Goal: Task Accomplishment & Management: Manage account settings

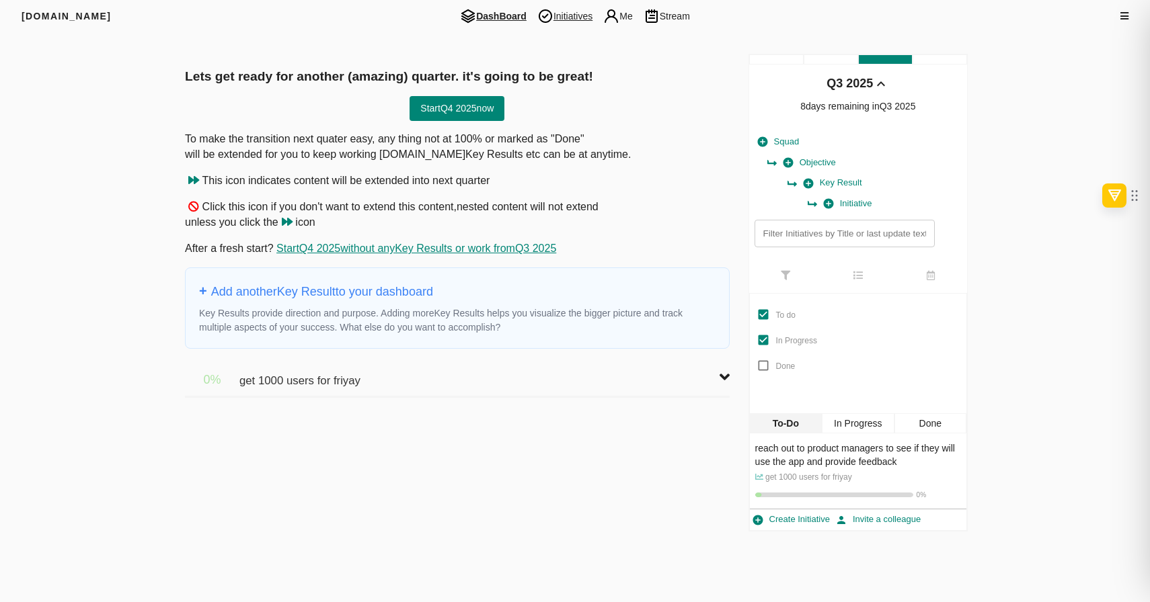
click at [585, 22] on span "Initiatives" at bounding box center [565, 16] width 66 height 16
click at [563, 15] on span "Initiatives" at bounding box center [565, 16] width 66 height 16
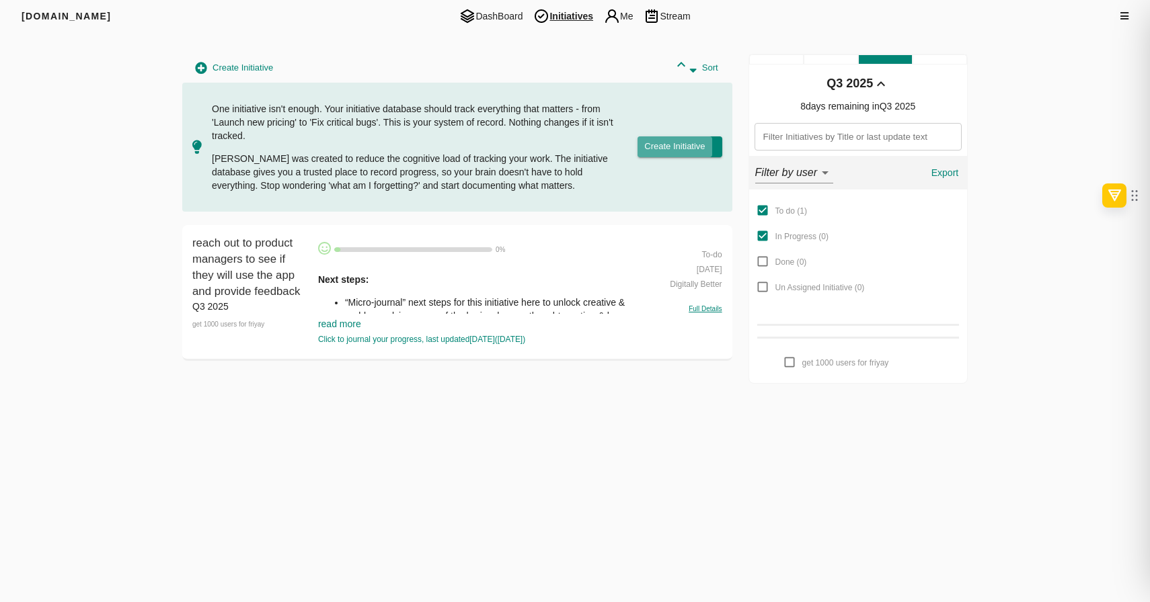
click at [693, 143] on span "Create Initiative" at bounding box center [674, 146] width 61 height 15
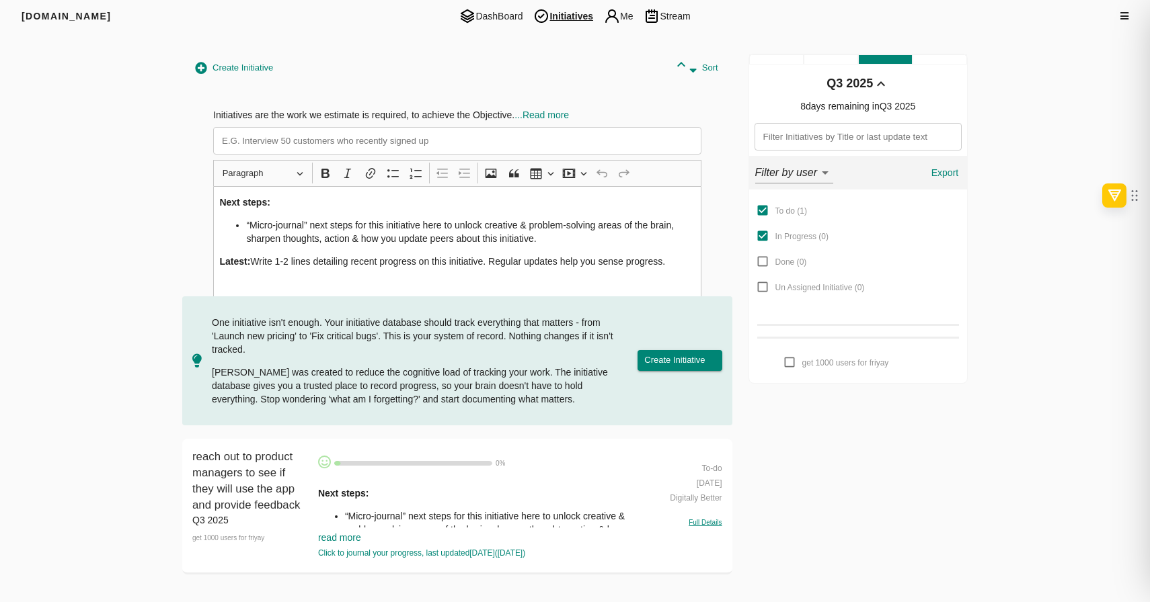
scroll to position [58, 0]
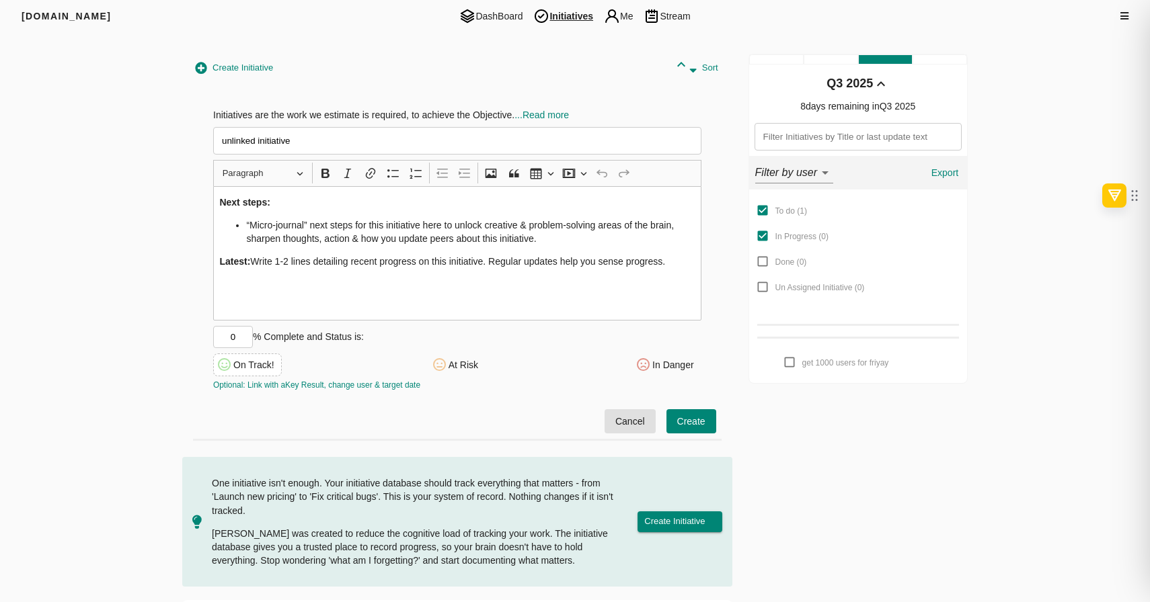
type input "unlinked initiative"
click at [694, 428] on span "Create" at bounding box center [691, 421] width 28 height 17
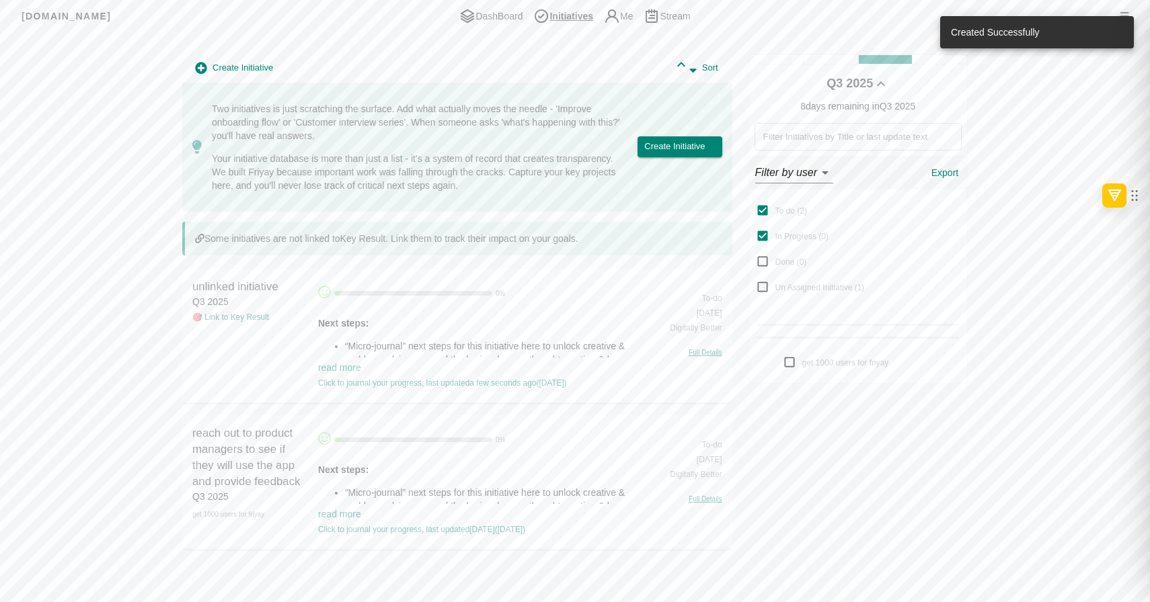
scroll to position [6, 0]
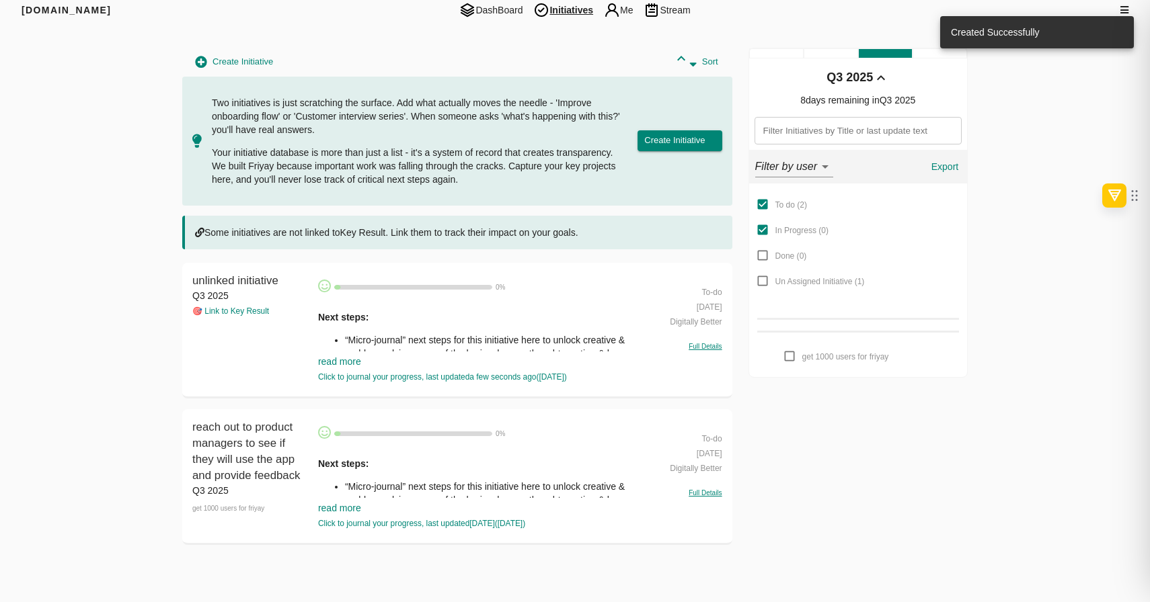
click at [252, 306] on div "🎯 Link to Key Result" at bounding box center [251, 311] width 119 height 11
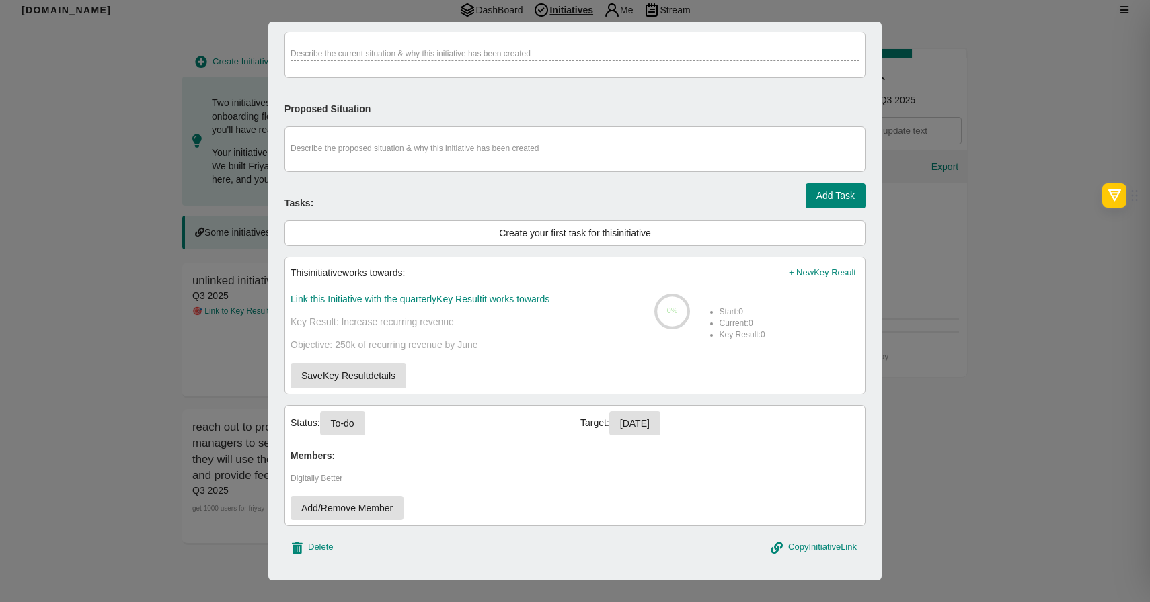
scroll to position [434, 0]
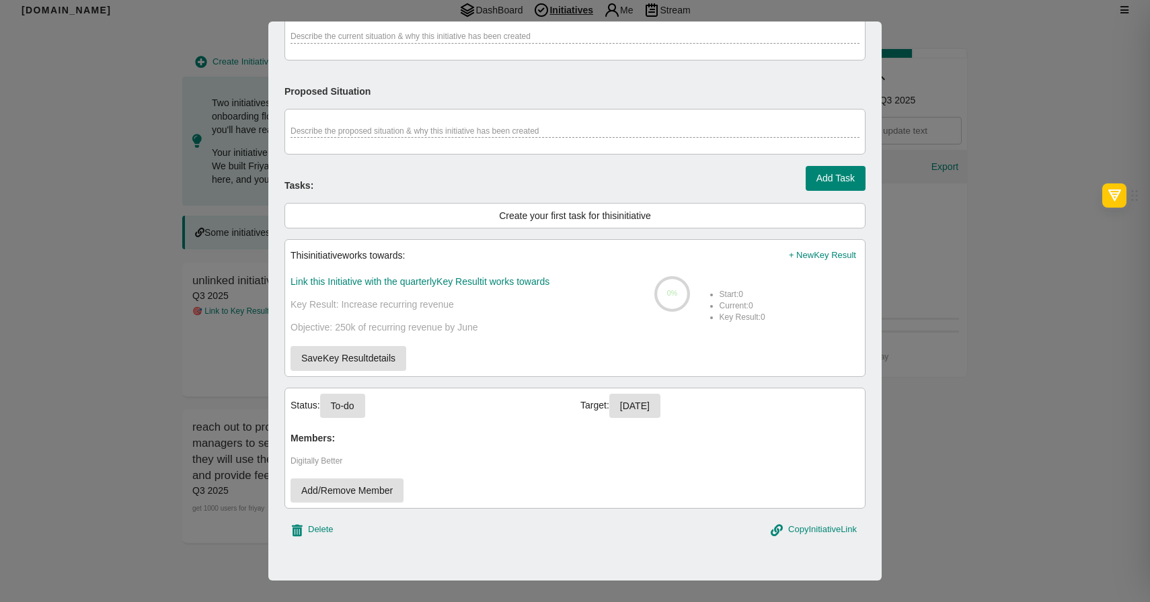
click at [434, 279] on span "Link this Initiative with the quarterly Key Result it works towards" at bounding box center [419, 281] width 259 height 11
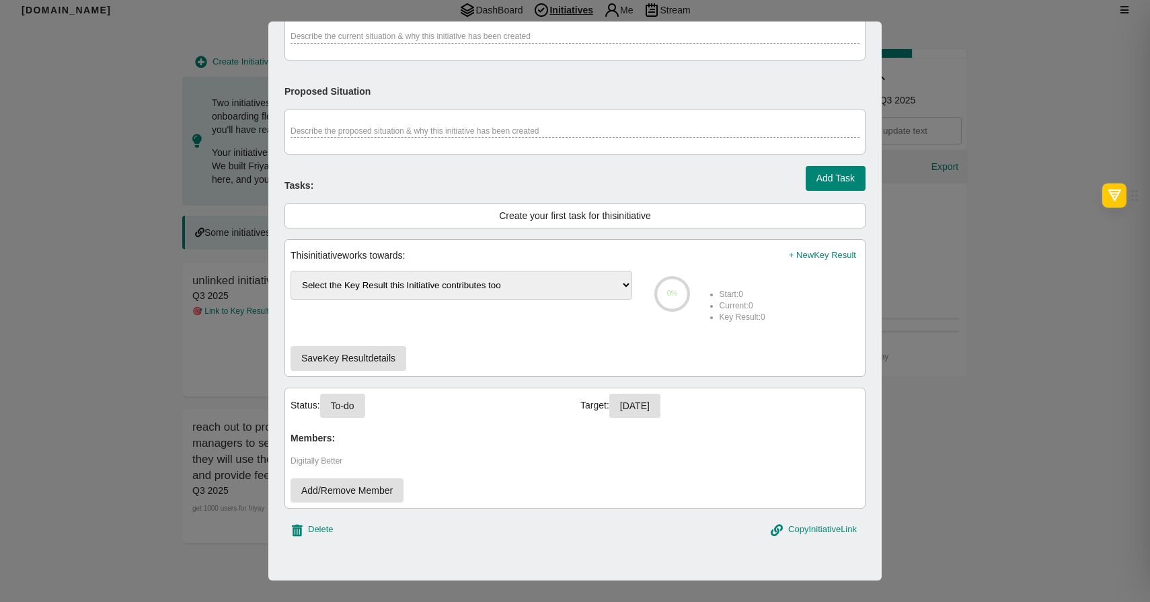
click at [434, 279] on select "Select the Key Result this Initiative contributes too get 1000 users for friyay" at bounding box center [461, 285] width 342 height 29
click at [290, 271] on select "Select the Key Result this Initiative contributes too get 1000 users for friyay" at bounding box center [461, 285] width 342 height 29
click at [468, 262] on div "This initiative works towards: + New Key Result" at bounding box center [574, 255] width 569 height 21
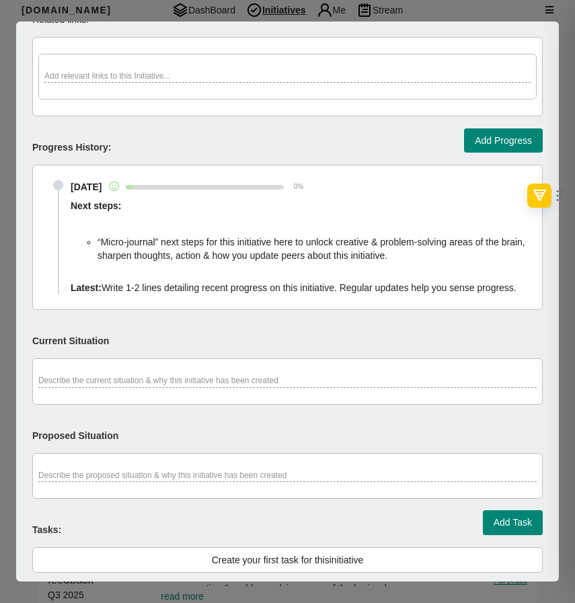
scroll to position [0, 0]
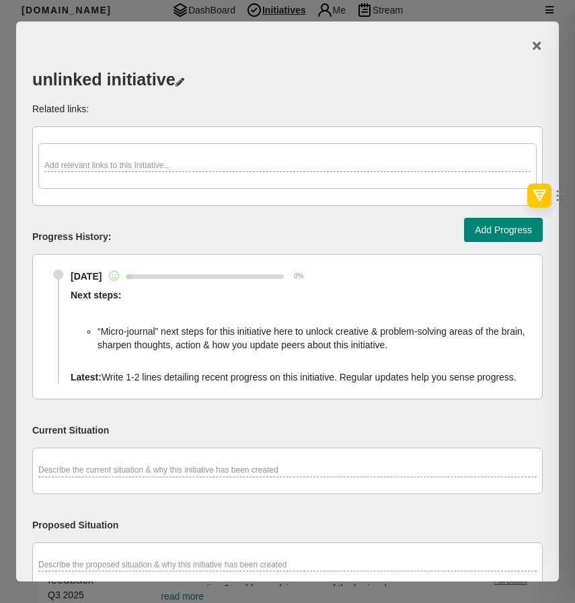
click at [540, 43] on icon "button" at bounding box center [536, 46] width 8 height 12
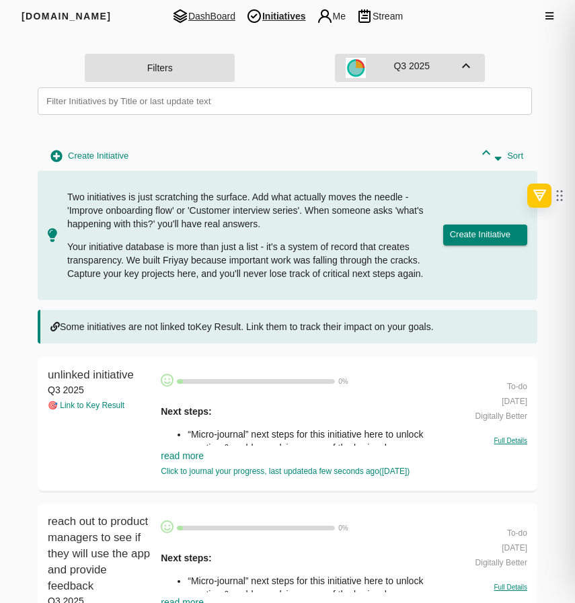
click at [212, 16] on span "DashBoard" at bounding box center [204, 16] width 74 height 16
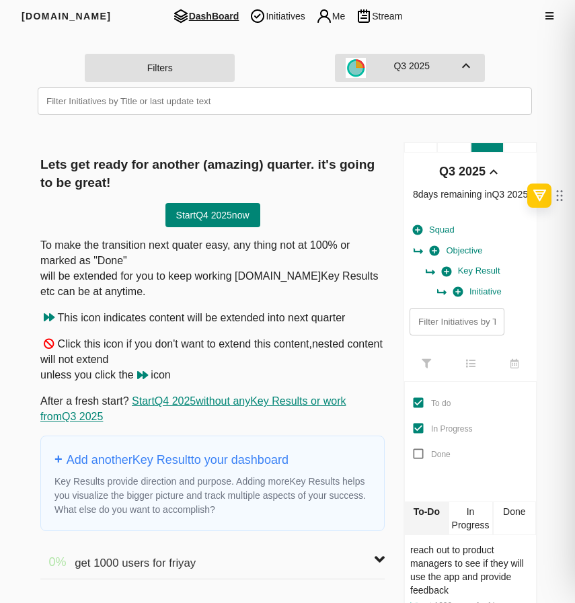
scroll to position [92, 0]
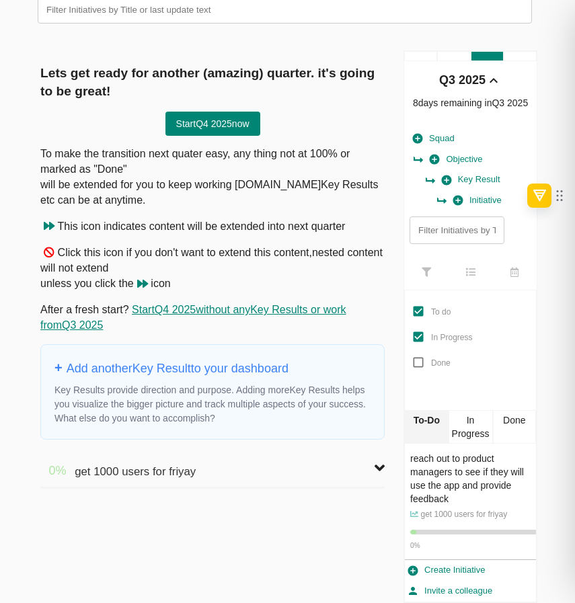
click at [216, 125] on span "Start Q4 2025 now" at bounding box center [212, 124] width 73 height 17
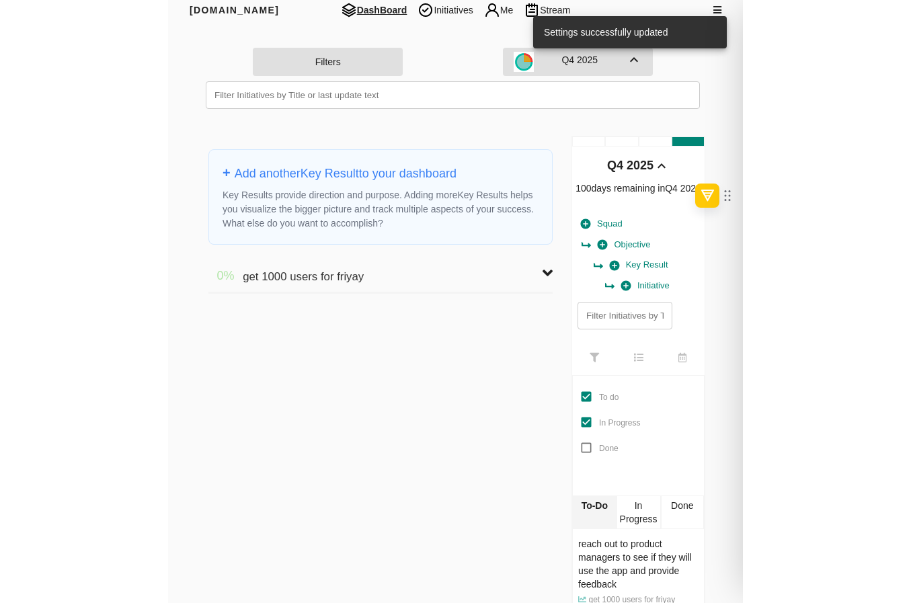
scroll to position [0, 0]
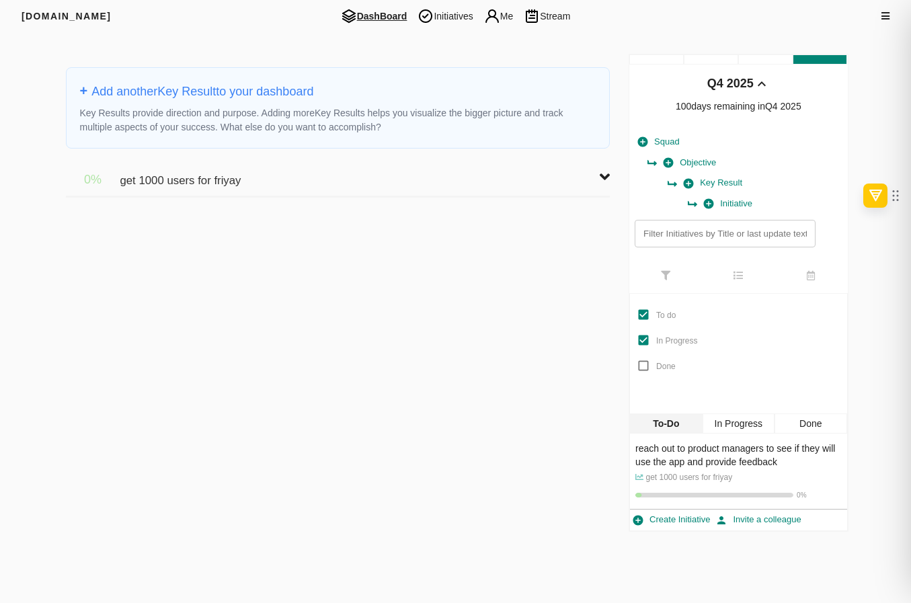
click at [527, 168] on div "get 1000 users for friyay" at bounding box center [324, 174] width 408 height 30
click at [460, 182] on div "get 1000 users for friyay" at bounding box center [324, 174] width 408 height 30
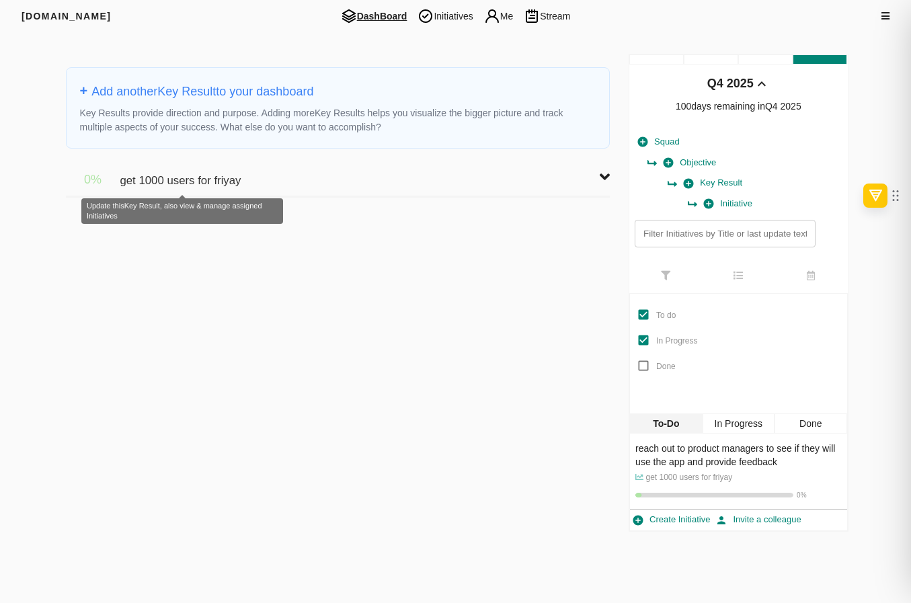
click at [178, 169] on span "get 1000 users for friyay" at bounding box center [182, 174] width 124 height 30
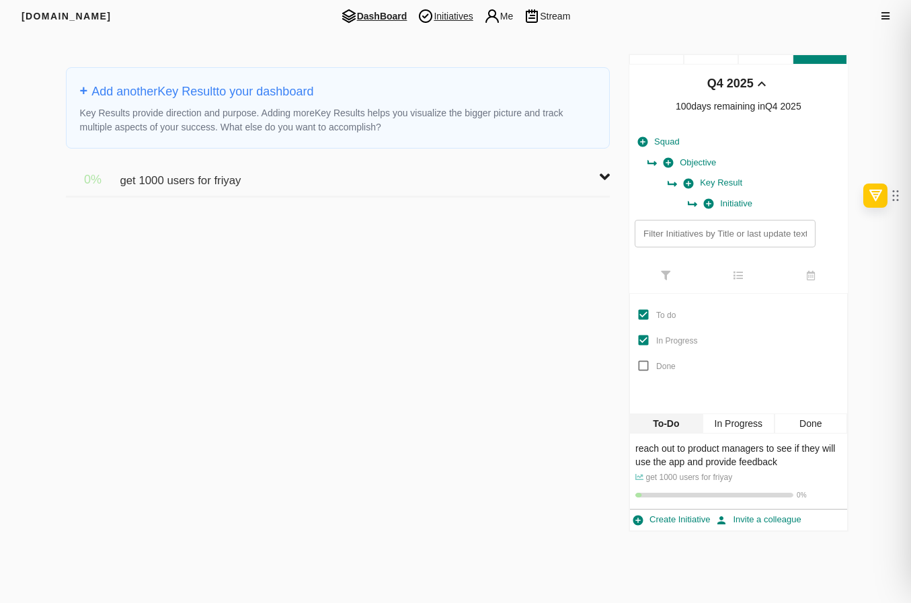
click at [442, 18] on span "Initiatives" at bounding box center [445, 16] width 66 height 16
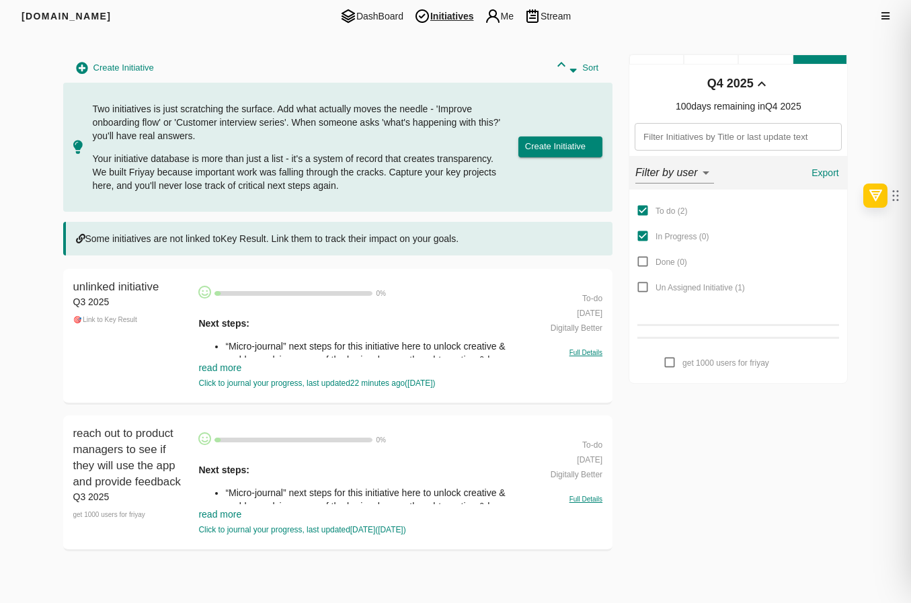
click at [98, 321] on div "🎯 Link to Key Result" at bounding box center [132, 320] width 119 height 23
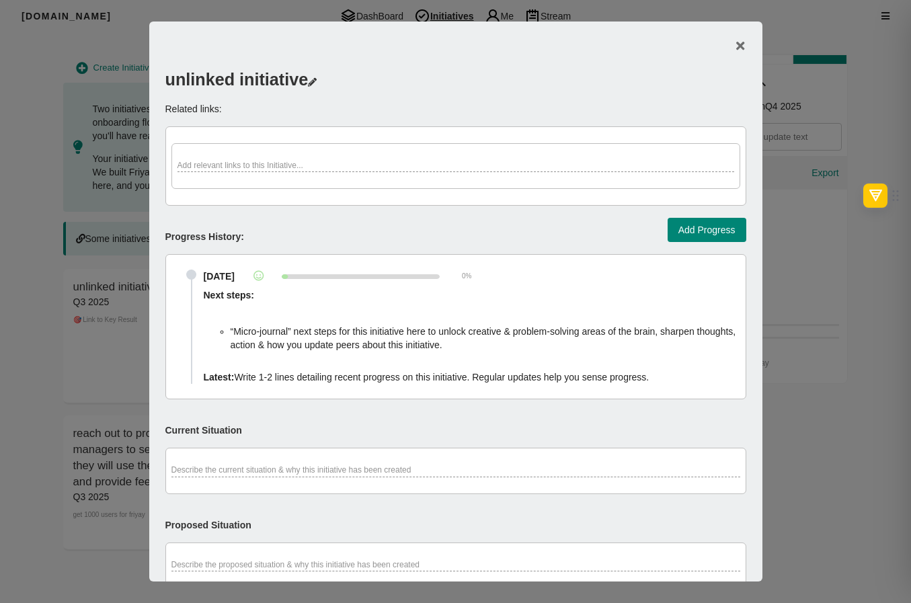
click at [98, 321] on div at bounding box center [455, 301] width 911 height 603
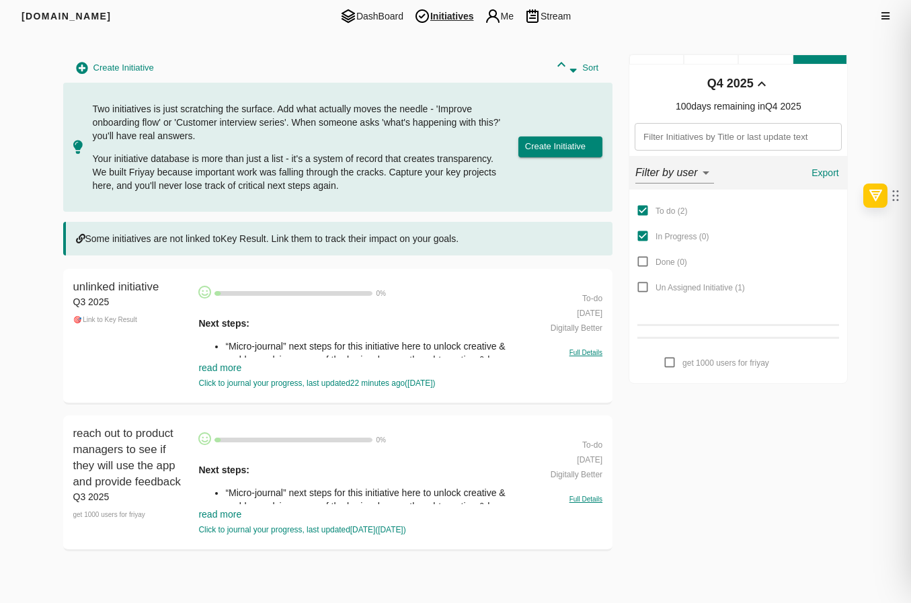
click at [111, 306] on div "Q3 2025" at bounding box center [132, 301] width 119 height 13
click at [110, 317] on div "🎯 Link to Key Result" at bounding box center [132, 320] width 119 height 23
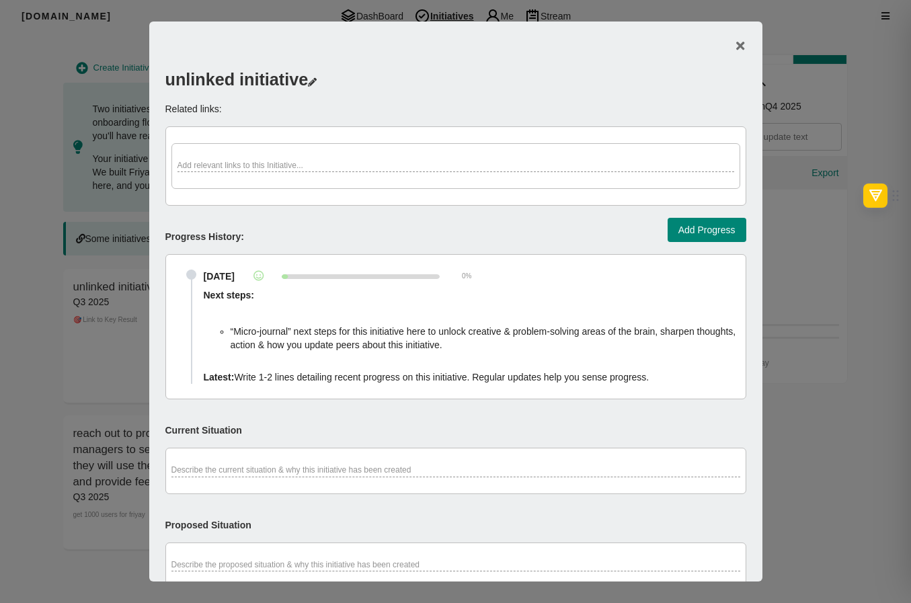
click at [69, 376] on div at bounding box center [455, 301] width 911 height 603
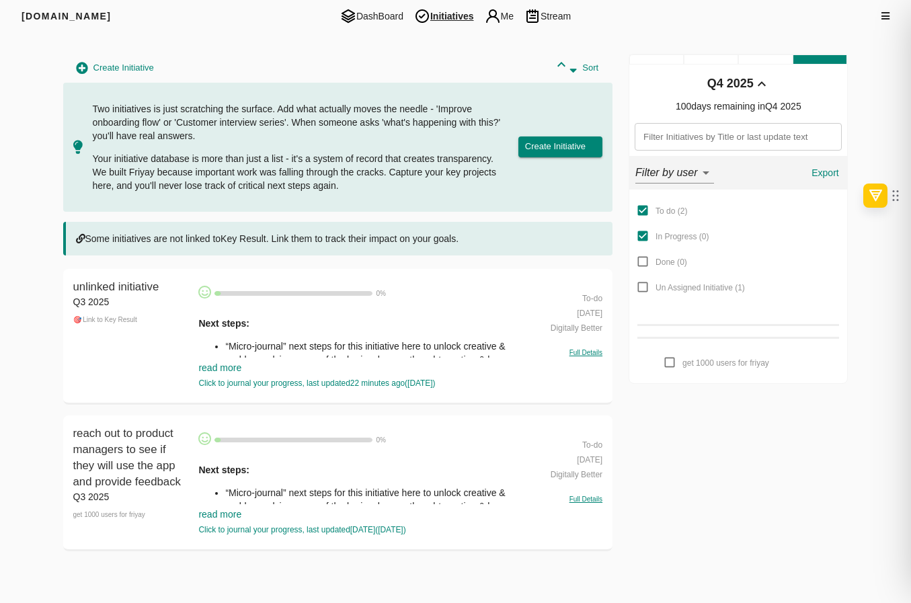
click at [106, 320] on div "🎯 Link to Key Result" at bounding box center [132, 320] width 119 height 23
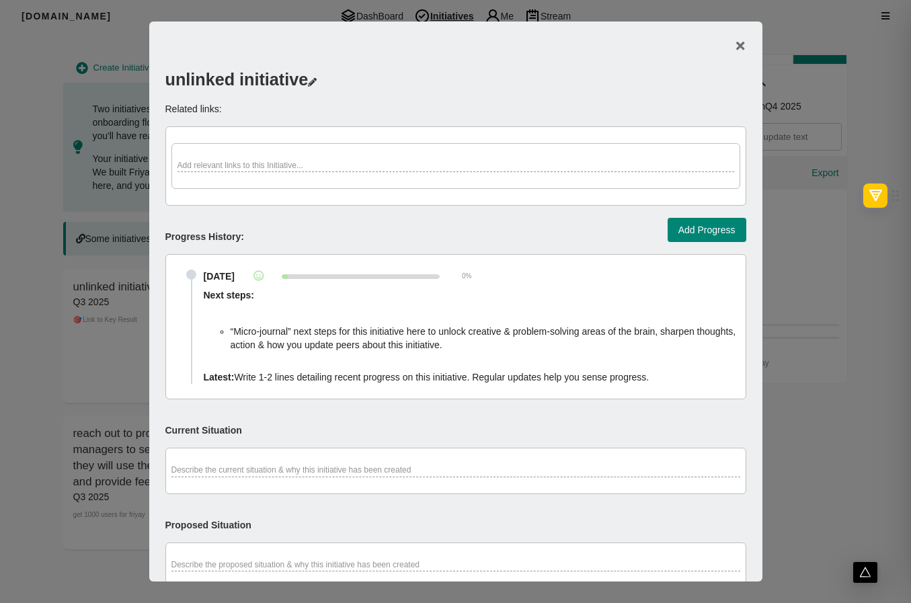
click at [118, 97] on div at bounding box center [455, 301] width 911 height 603
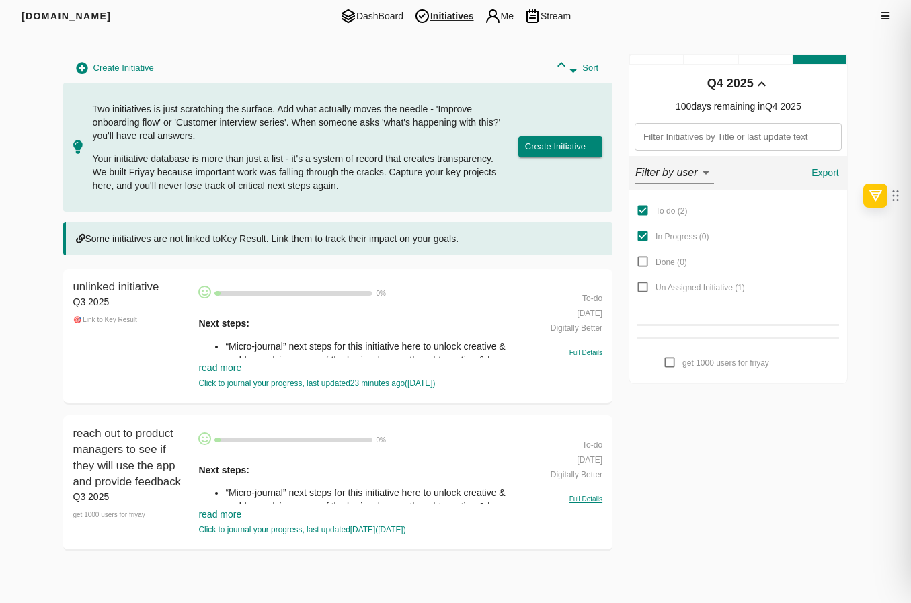
click at [120, 317] on div "🎯 Link to Key Result" at bounding box center [132, 320] width 119 height 23
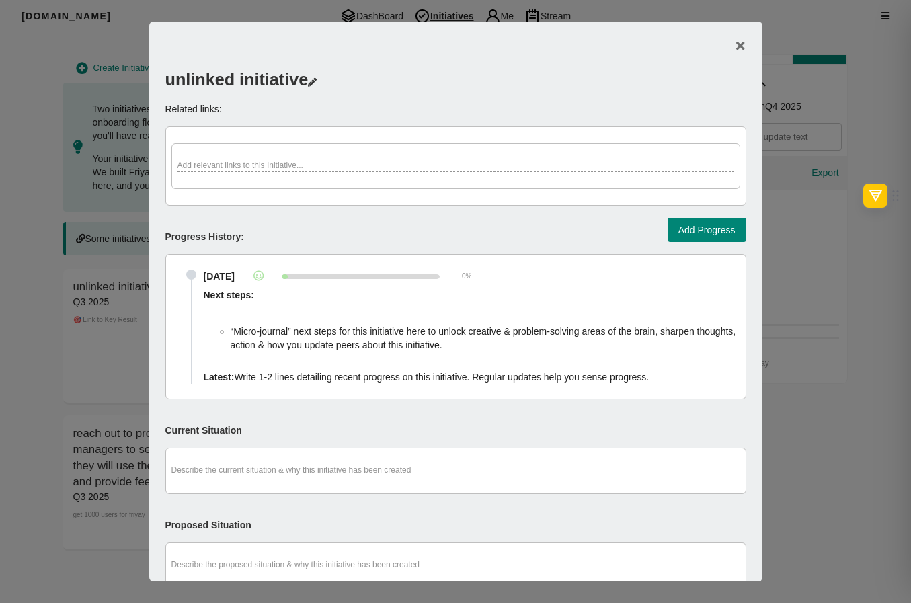
click at [93, 229] on div at bounding box center [455, 301] width 911 height 603
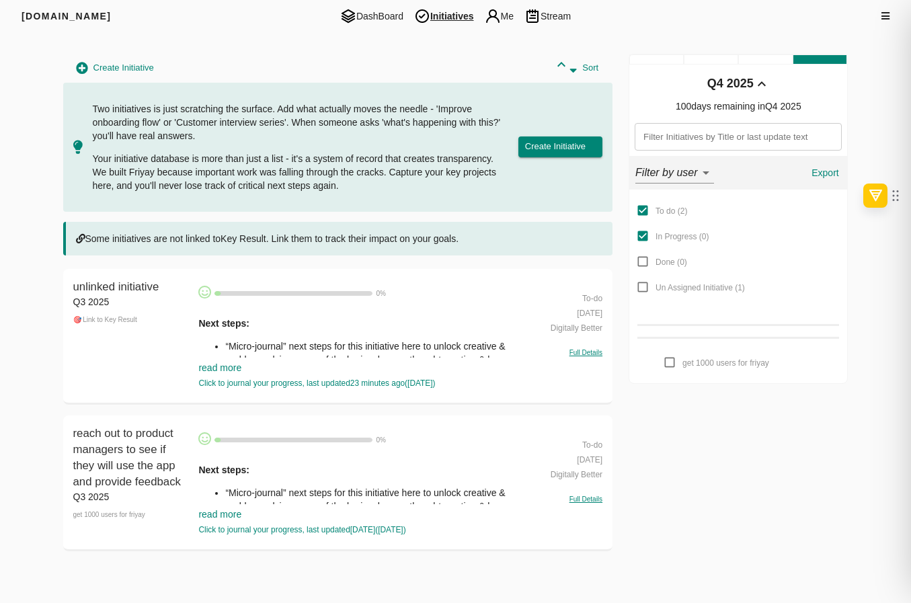
click at [107, 321] on div "🎯 Link to Key Result" at bounding box center [132, 320] width 119 height 23
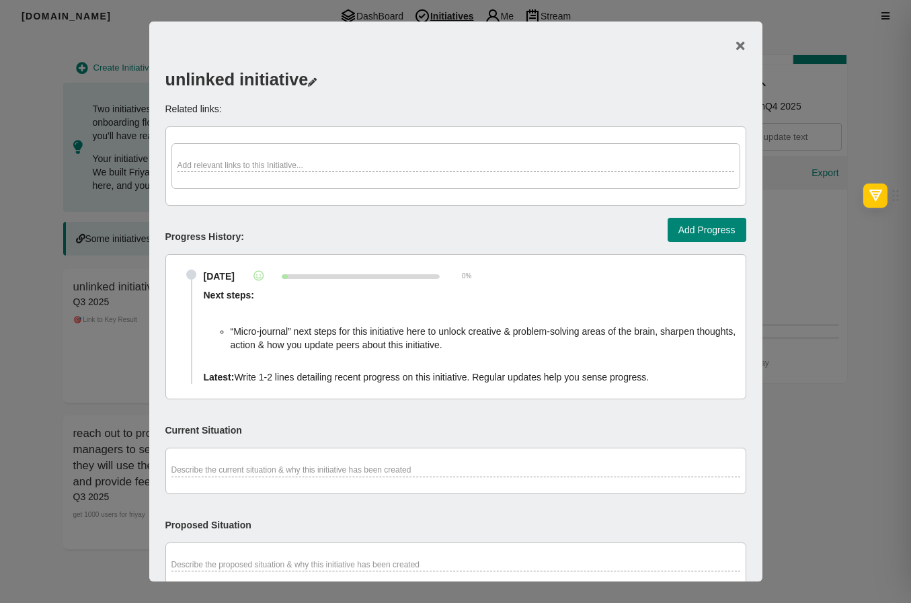
click at [107, 321] on div at bounding box center [455, 301] width 911 height 603
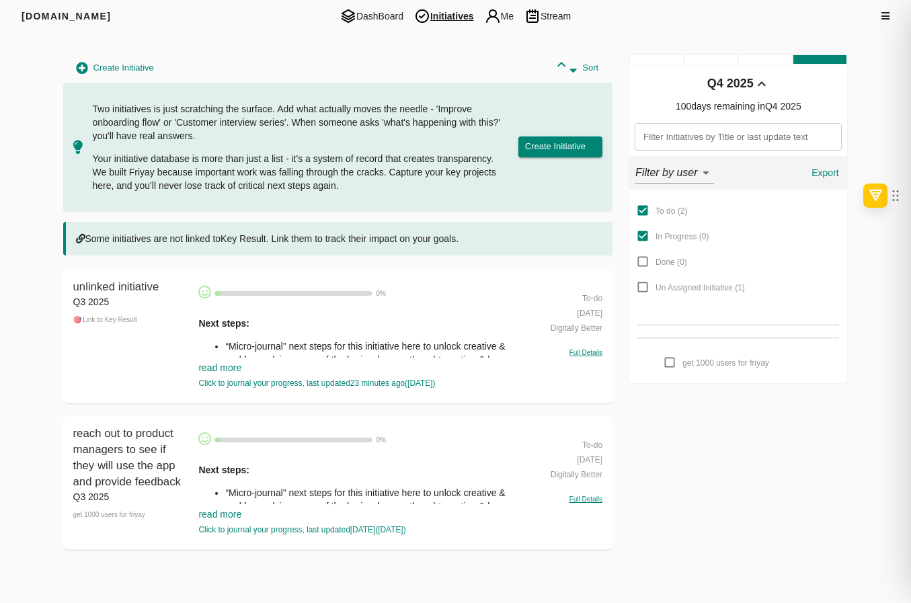
click at [10, 157] on div "FRIYAY.COM DashBoard Initiatives Me Stream Filters Q4 2025 Create Initiative So…" at bounding box center [455, 281] width 911 height 562
click at [117, 318] on div "🎯 Link to Key Result" at bounding box center [132, 320] width 119 height 23
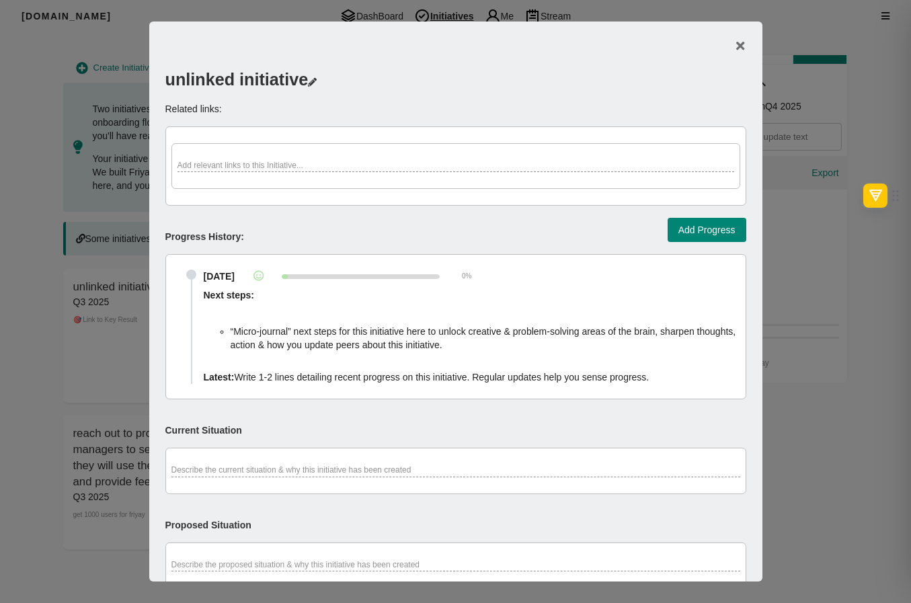
click at [117, 318] on div at bounding box center [455, 301] width 911 height 603
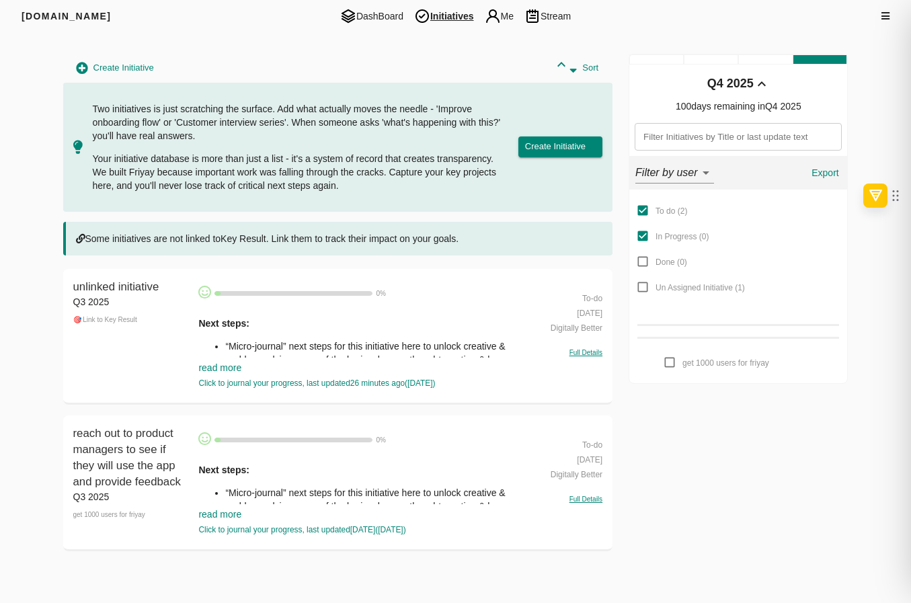
scroll to position [6, 0]
